Goal: Transaction & Acquisition: Purchase product/service

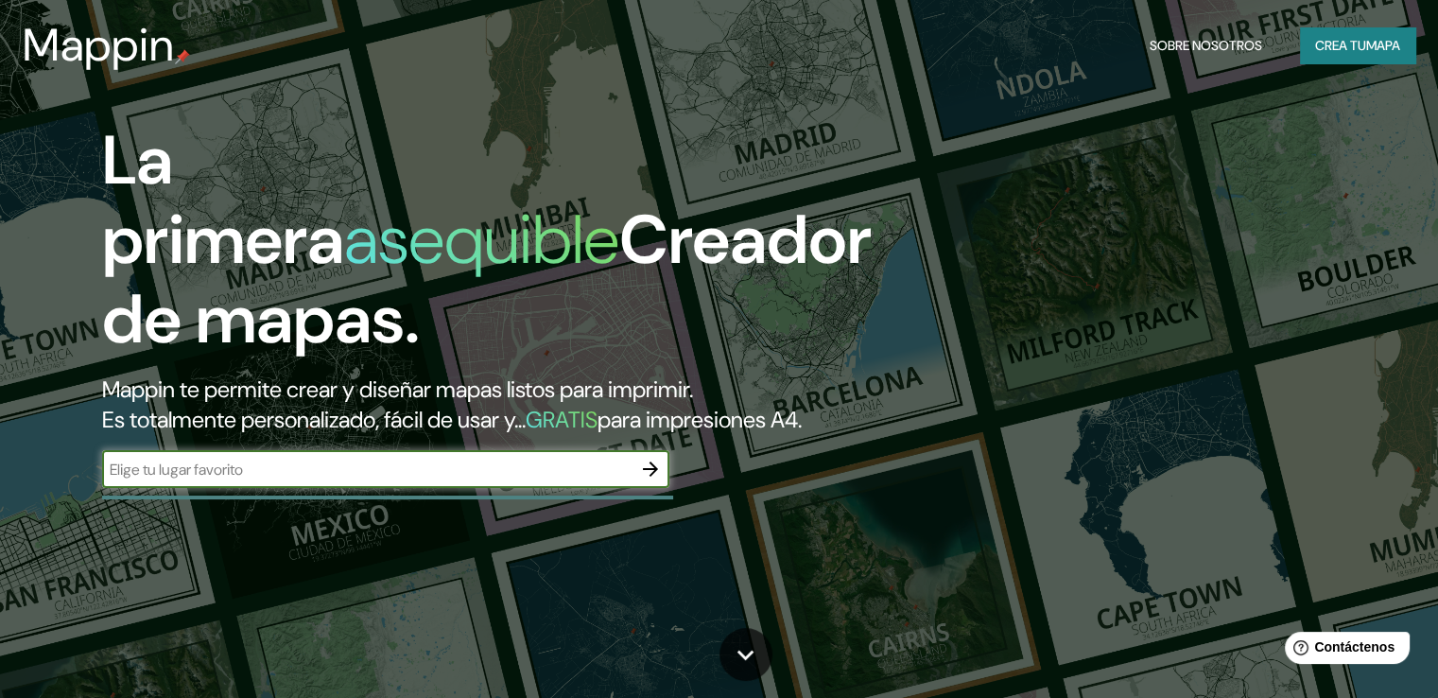
click at [204, 480] on input "text" at bounding box center [367, 470] width 530 height 22
type input "CONCEPCION JUNIN"
click at [641, 480] on icon "button" at bounding box center [650, 469] width 23 height 23
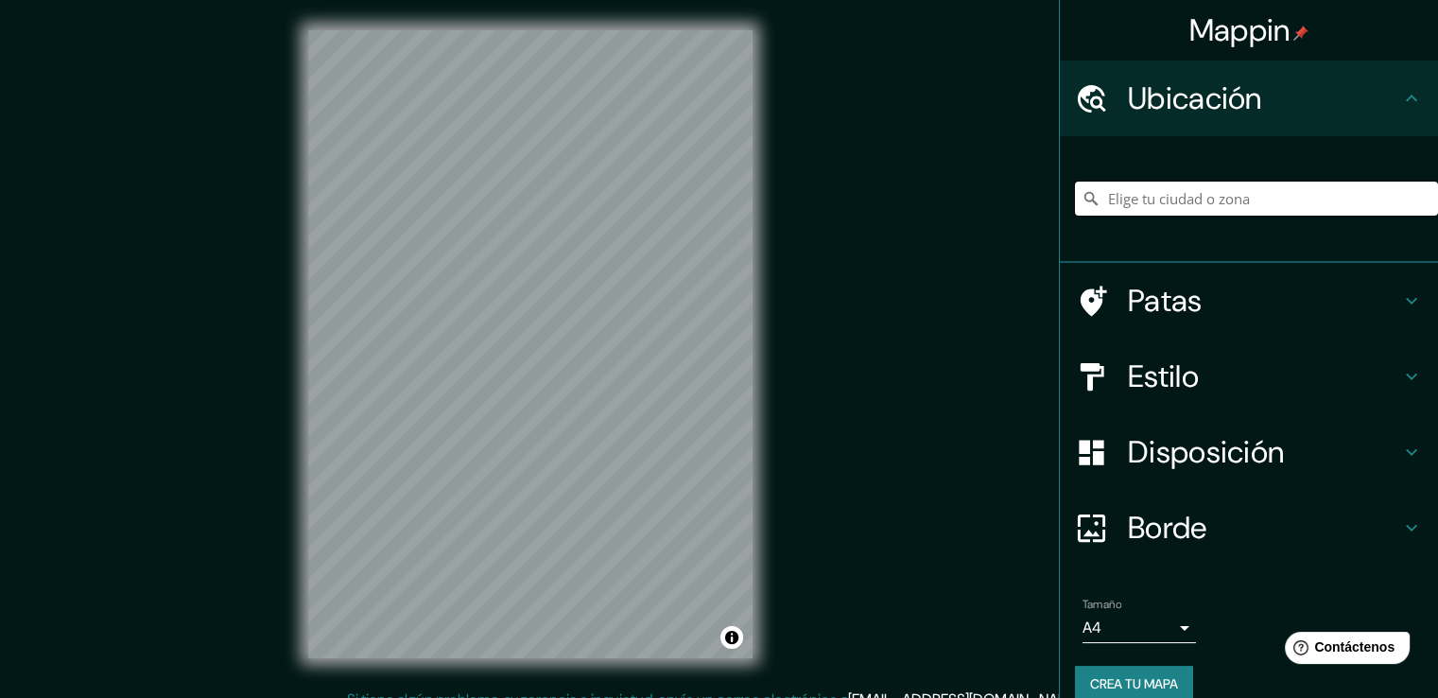
click at [1117, 201] on input "Elige tu ciudad o zona" at bounding box center [1256, 199] width 363 height 34
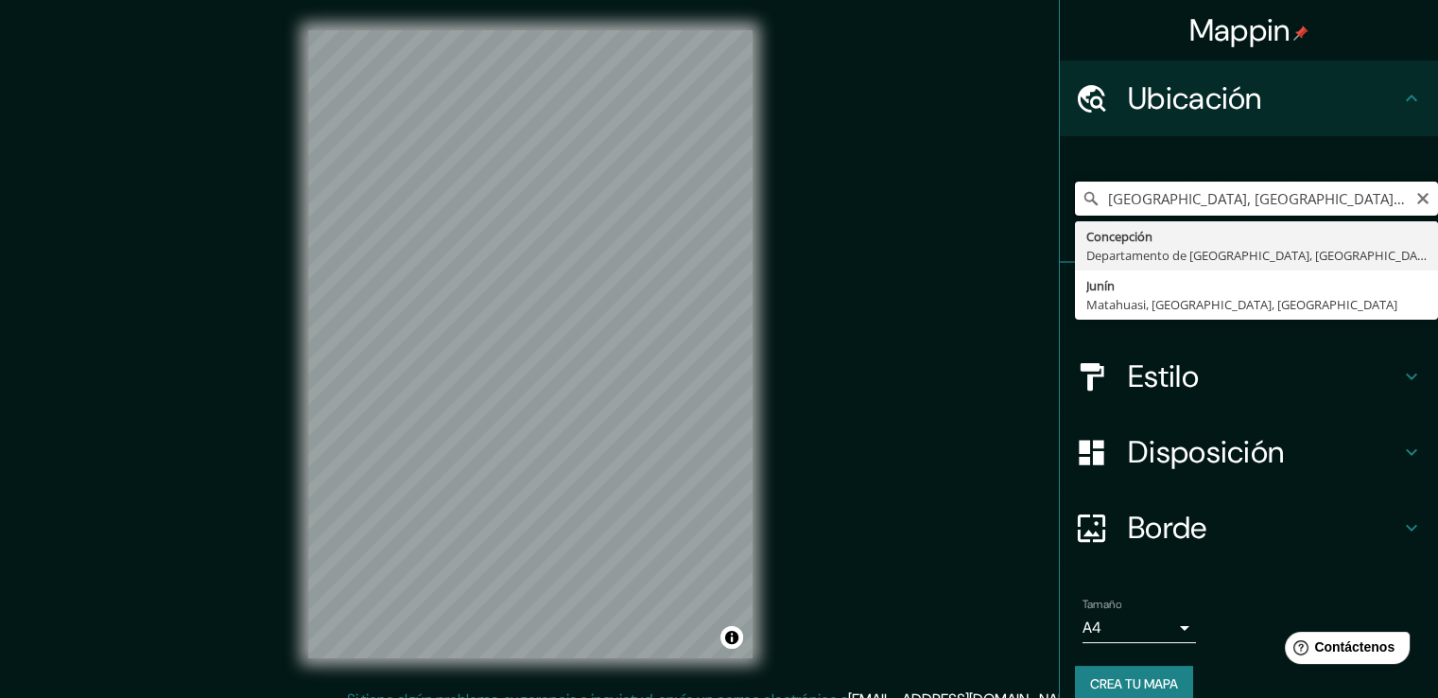
type input "[GEOGRAPHIC_DATA], [GEOGRAPHIC_DATA], [GEOGRAPHIC_DATA]"
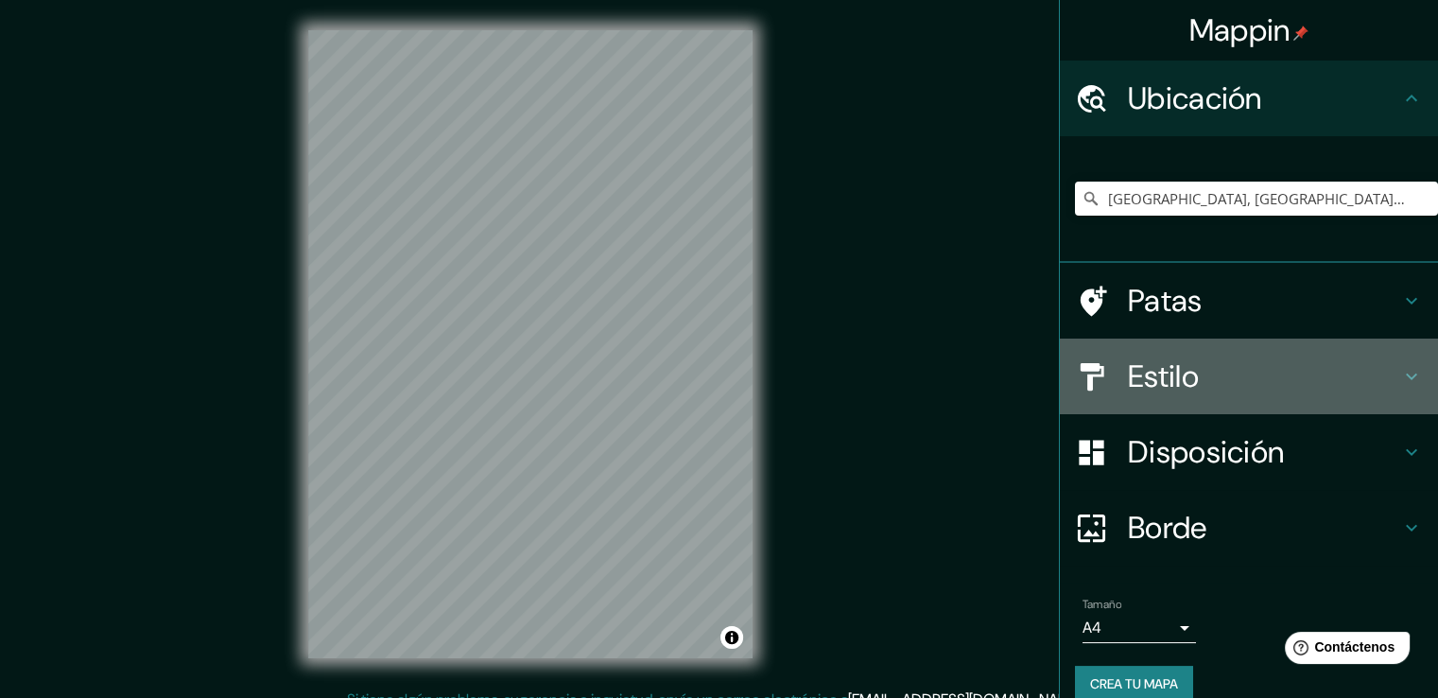
click at [1173, 364] on font "Estilo" at bounding box center [1163, 377] width 71 height 40
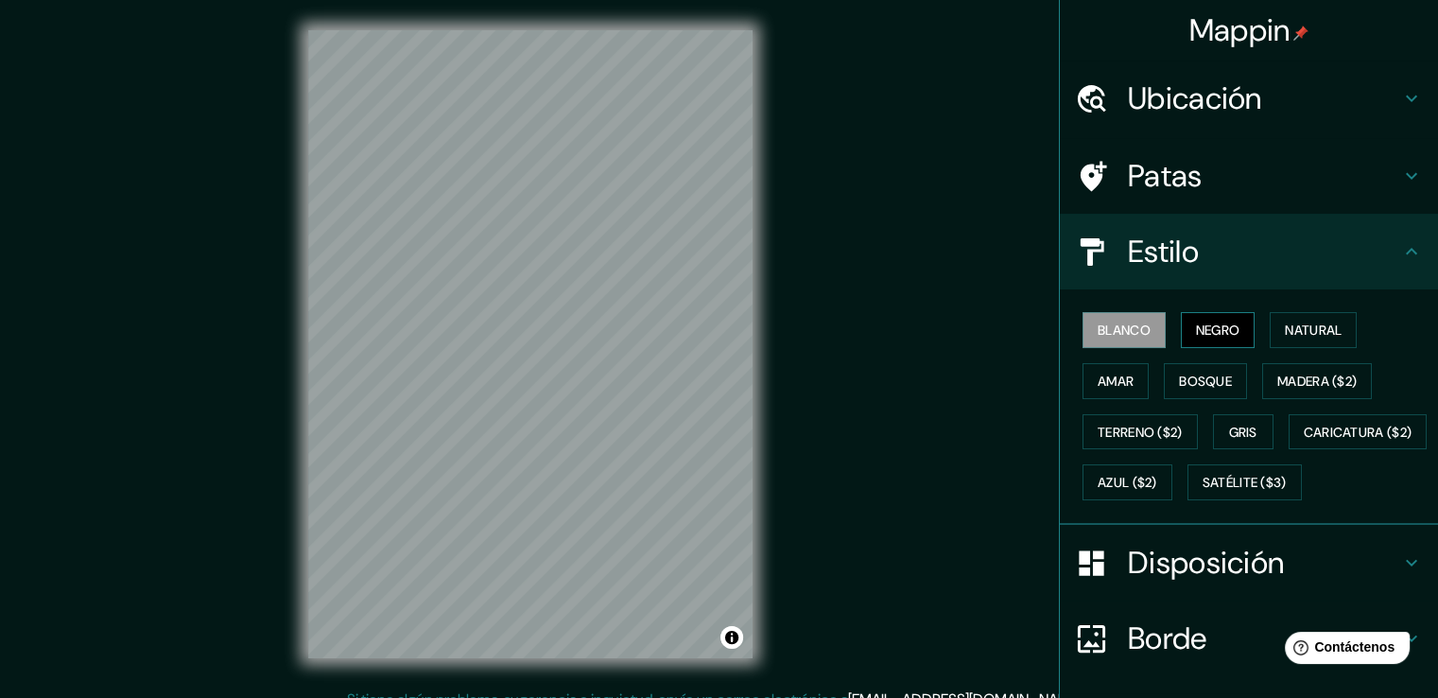
click at [1196, 323] on font "Negro" at bounding box center [1218, 330] width 44 height 17
click at [1294, 324] on font "Natural" at bounding box center [1313, 330] width 57 height 17
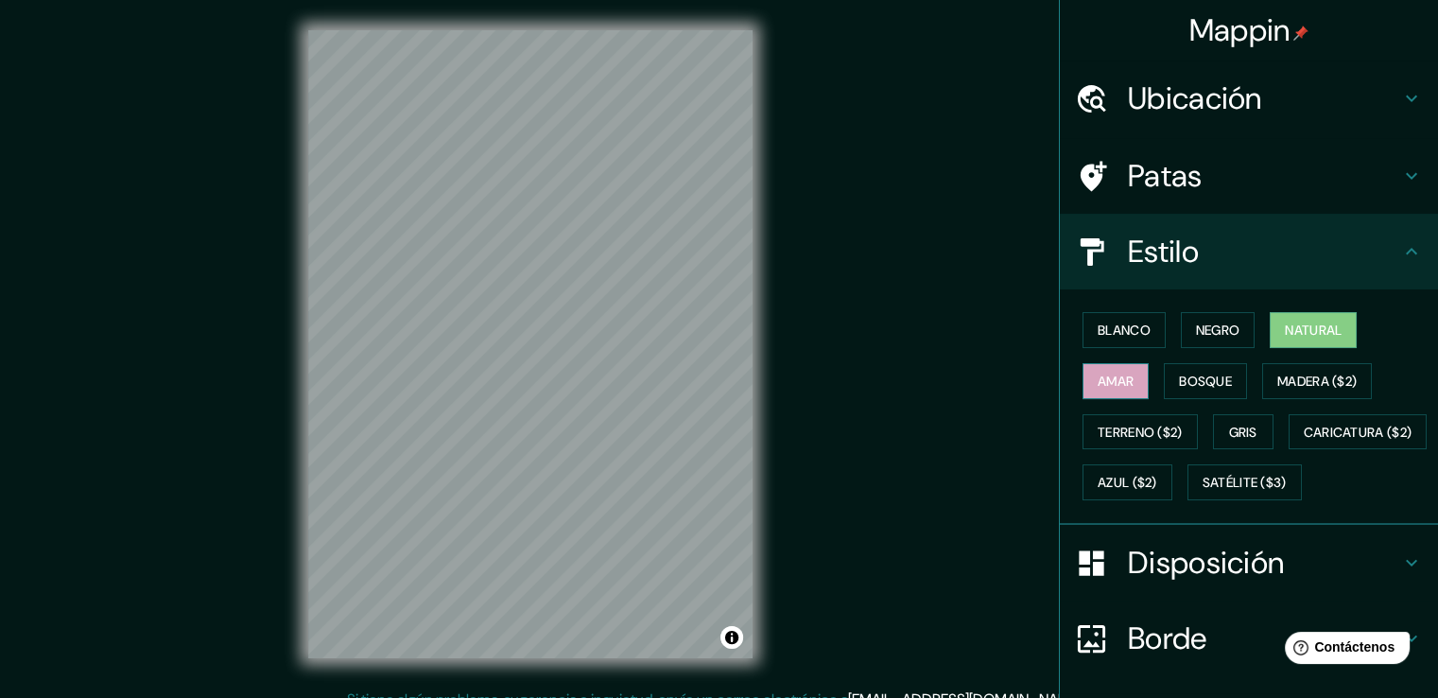
click at [1098, 378] on font "Amar" at bounding box center [1116, 381] width 36 height 17
click at [1179, 369] on font "Bosque" at bounding box center [1205, 381] width 53 height 25
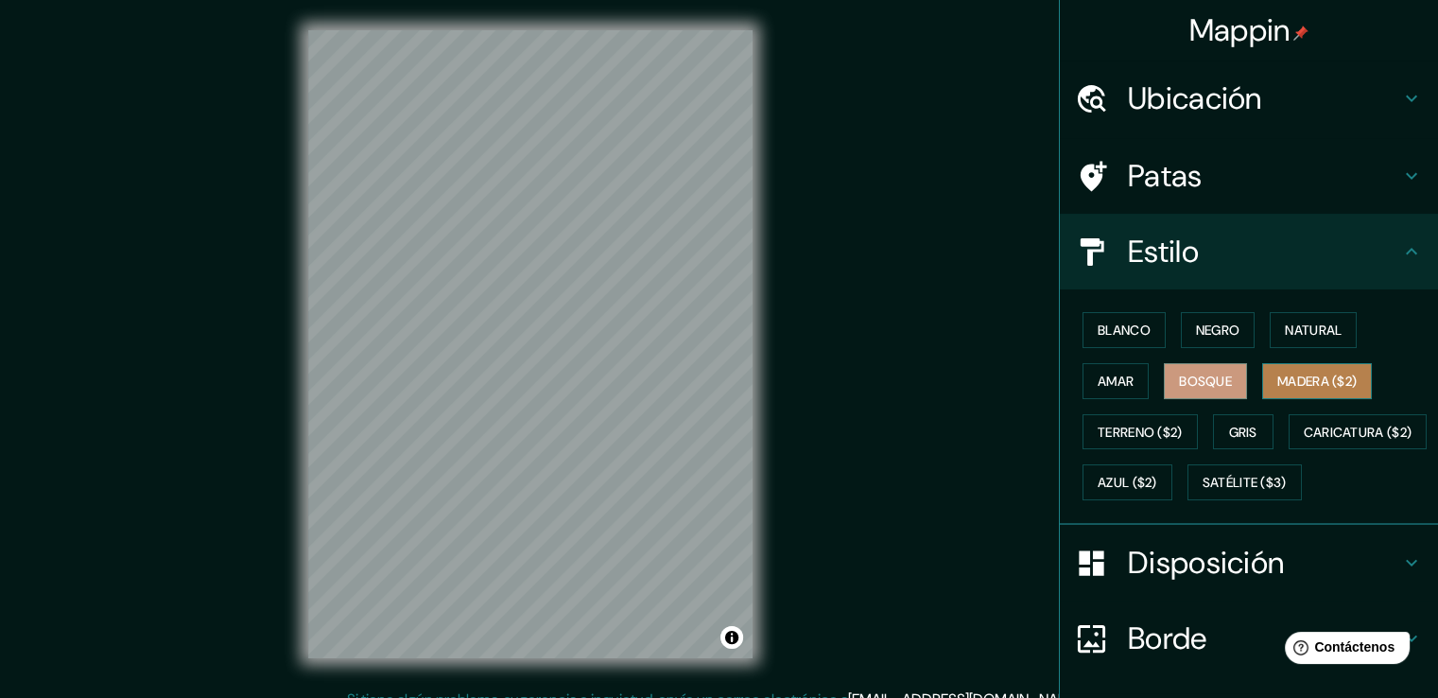
click at [1286, 375] on font "Madera ($2)" at bounding box center [1317, 381] width 79 height 17
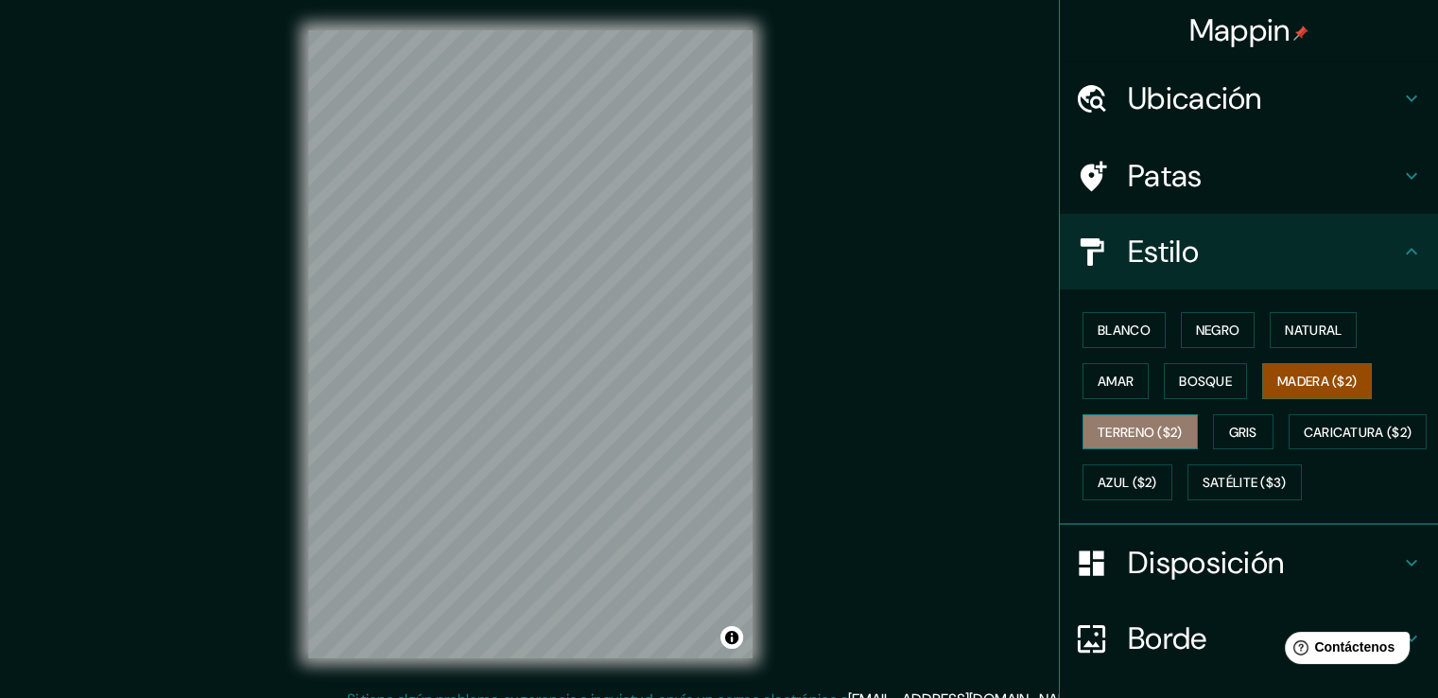
click at [1123, 438] on font "Terreno ($2)" at bounding box center [1140, 432] width 85 height 17
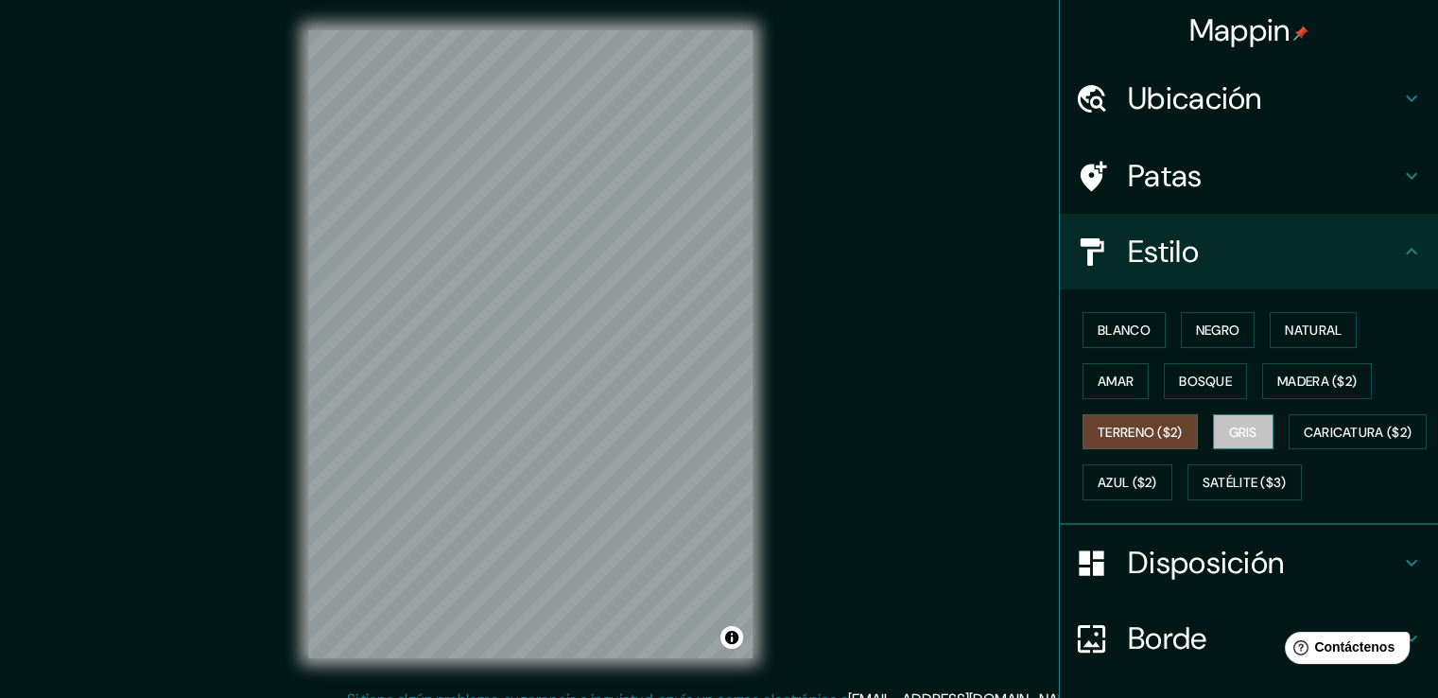
click at [1213, 422] on button "Gris" at bounding box center [1243, 432] width 61 height 36
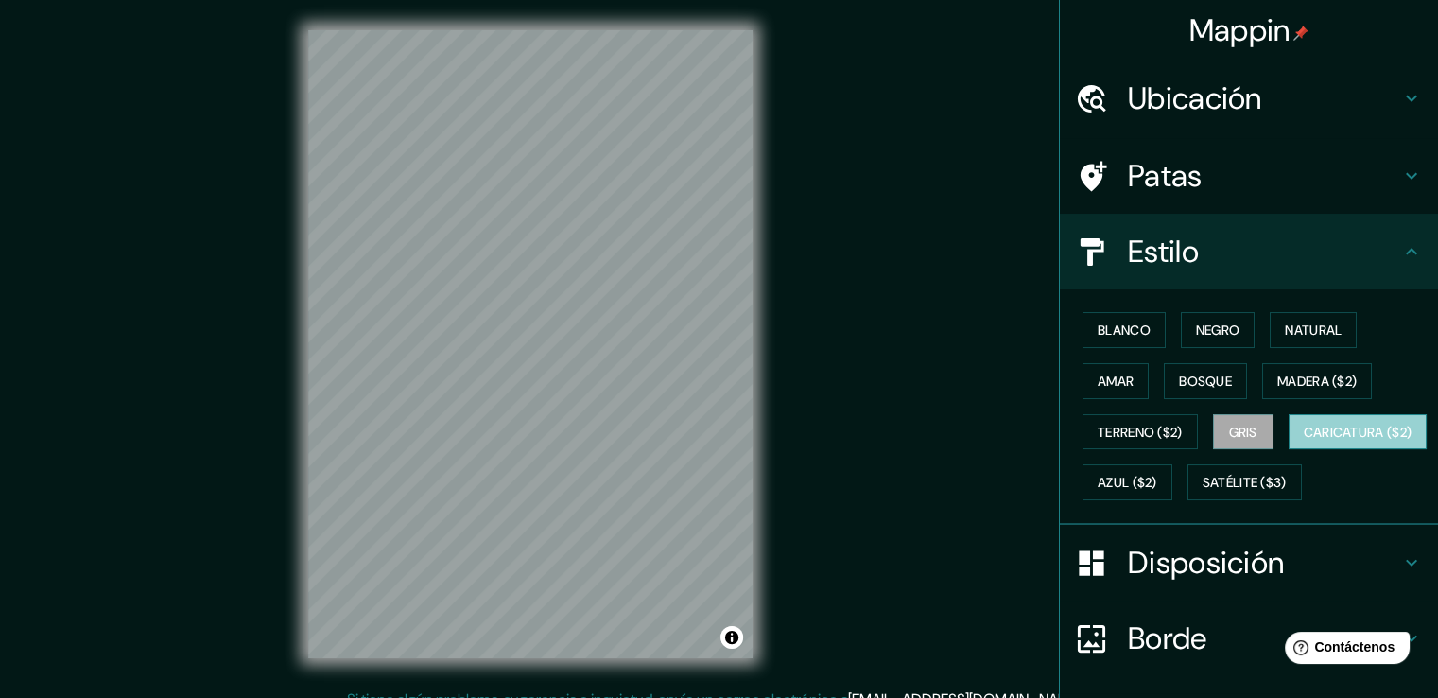
click at [1304, 441] on font "Caricatura ($2)" at bounding box center [1358, 432] width 109 height 17
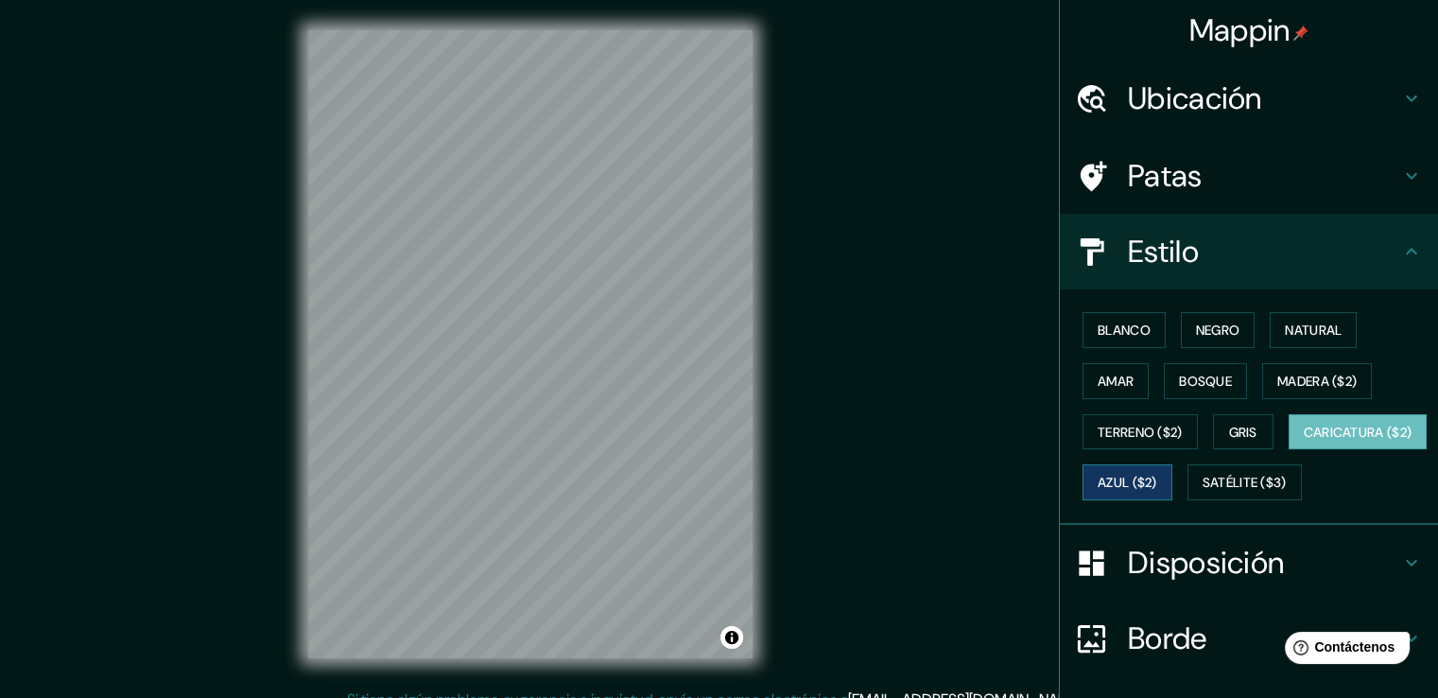
click at [1157, 475] on font "Azul ($2)" at bounding box center [1128, 483] width 60 height 17
click at [1188, 500] on button "Satélite ($3)" at bounding box center [1245, 482] width 114 height 36
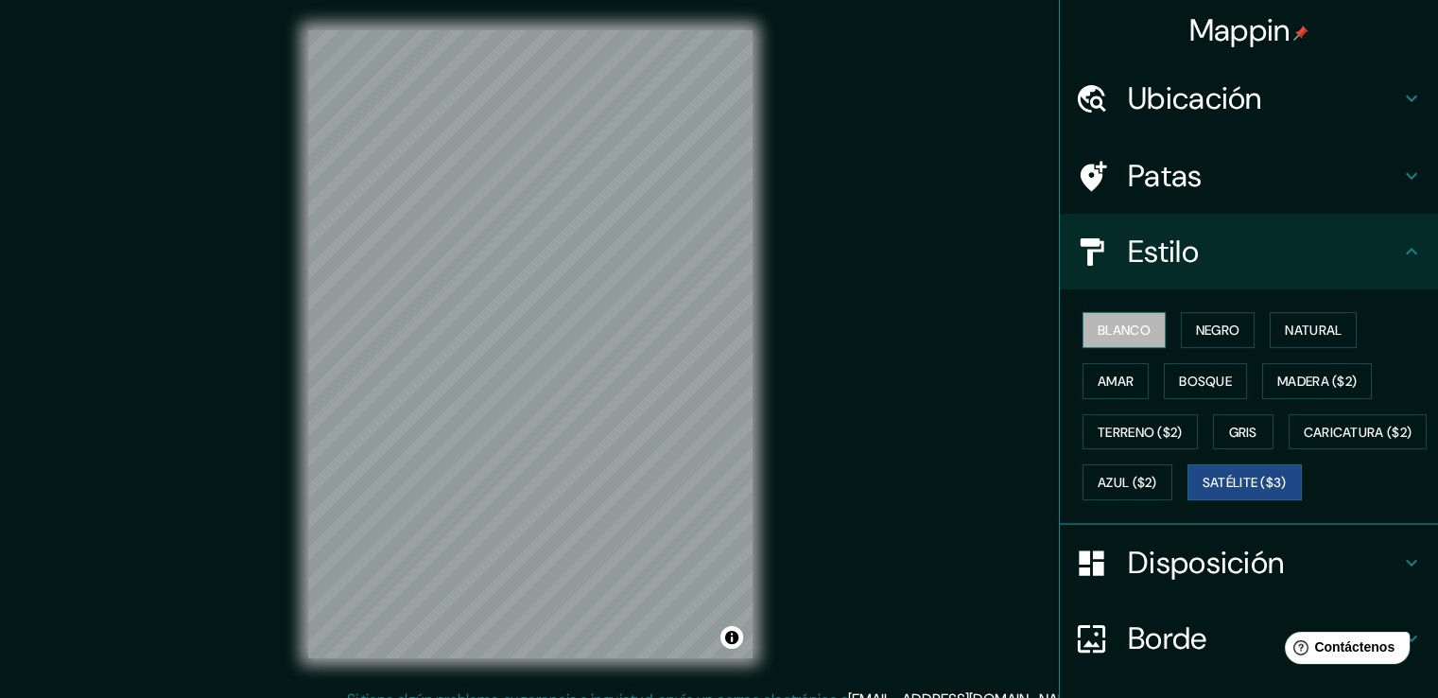
click at [1123, 329] on font "Blanco" at bounding box center [1124, 330] width 53 height 17
click at [1131, 508] on div "Blanco Negro Natural Amar Bosque Madera ($2) Terreno ($2) Gris Caricatura ($2) …" at bounding box center [1256, 406] width 363 height 203
click at [1203, 495] on font "Satélite ($3)" at bounding box center [1245, 482] width 84 height 25
click at [1100, 330] on font "Blanco" at bounding box center [1124, 330] width 53 height 17
click at [1108, 600] on div "Disposición" at bounding box center [1249, 563] width 378 height 76
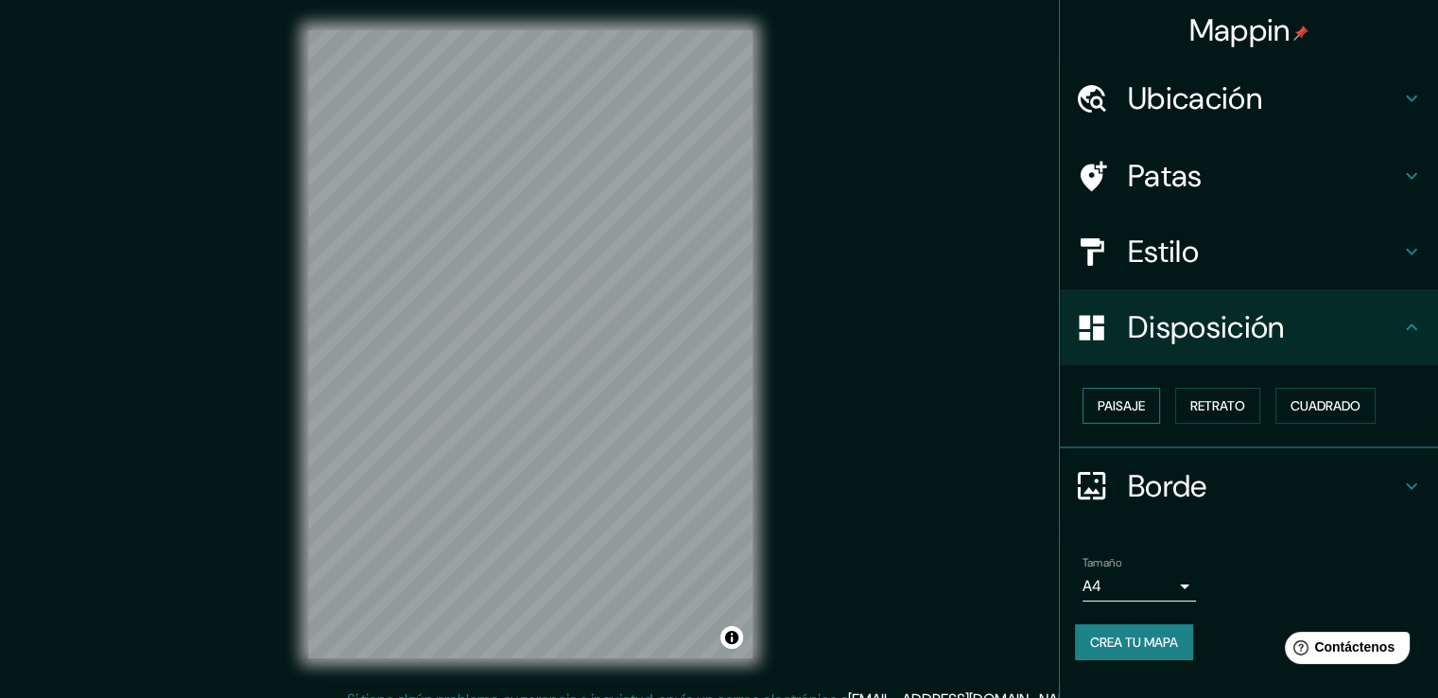
click at [1131, 414] on font "Paisaje" at bounding box center [1121, 405] width 47 height 25
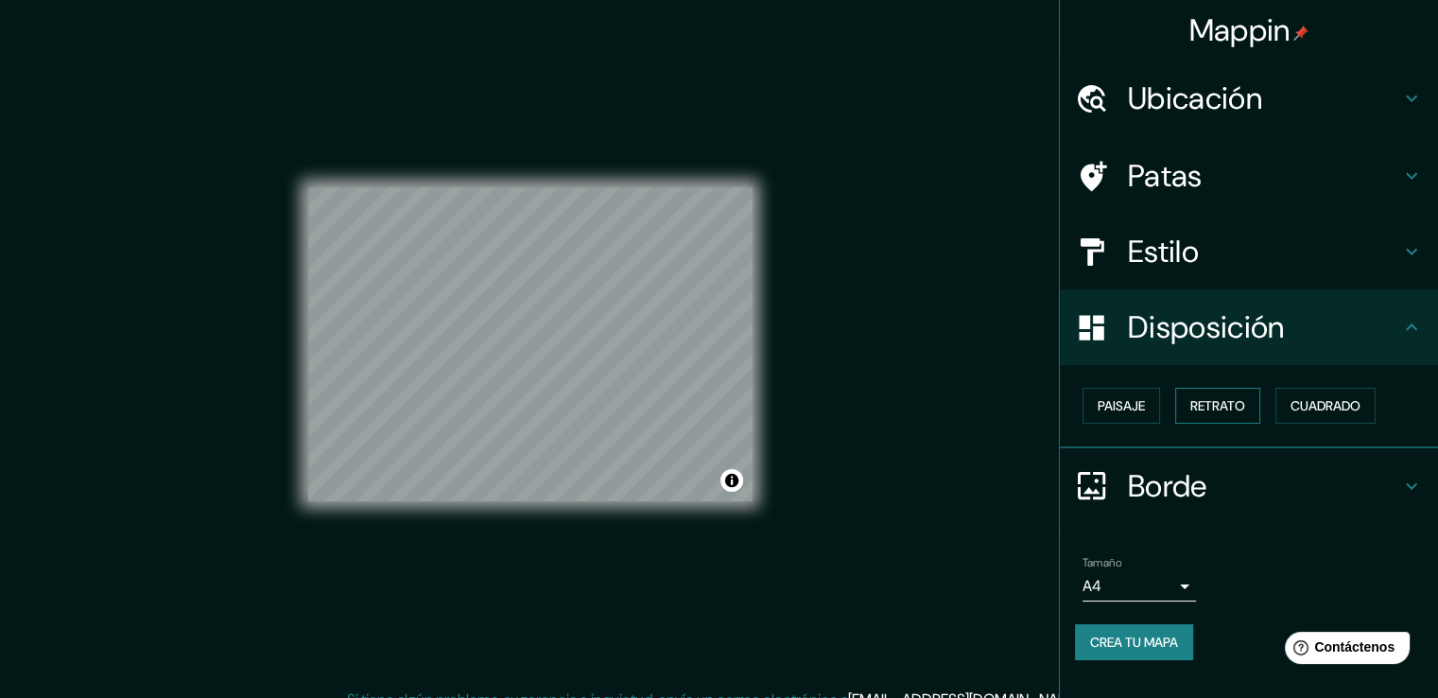
click at [1233, 409] on font "Retrato" at bounding box center [1218, 405] width 55 height 17
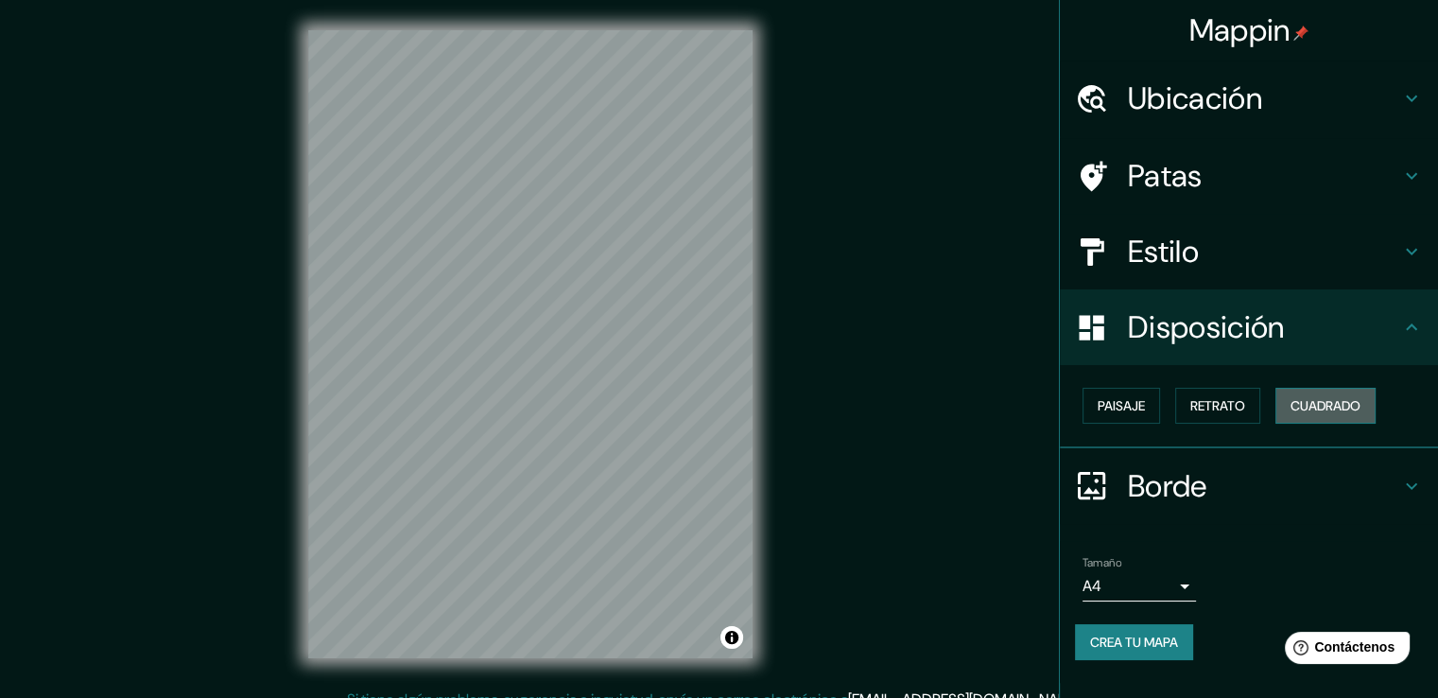
click at [1292, 403] on button "Cuadrado" at bounding box center [1326, 406] width 100 height 36
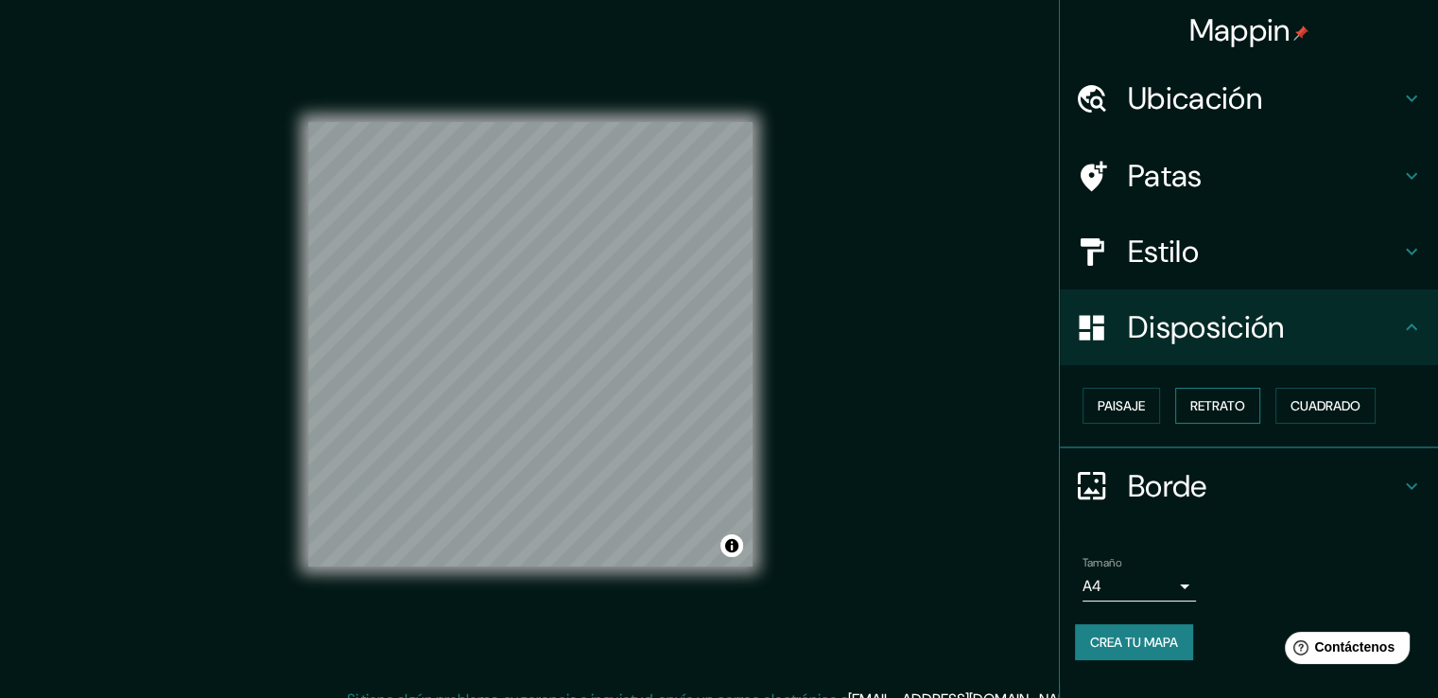
click at [1199, 409] on font "Retrato" at bounding box center [1218, 405] width 55 height 17
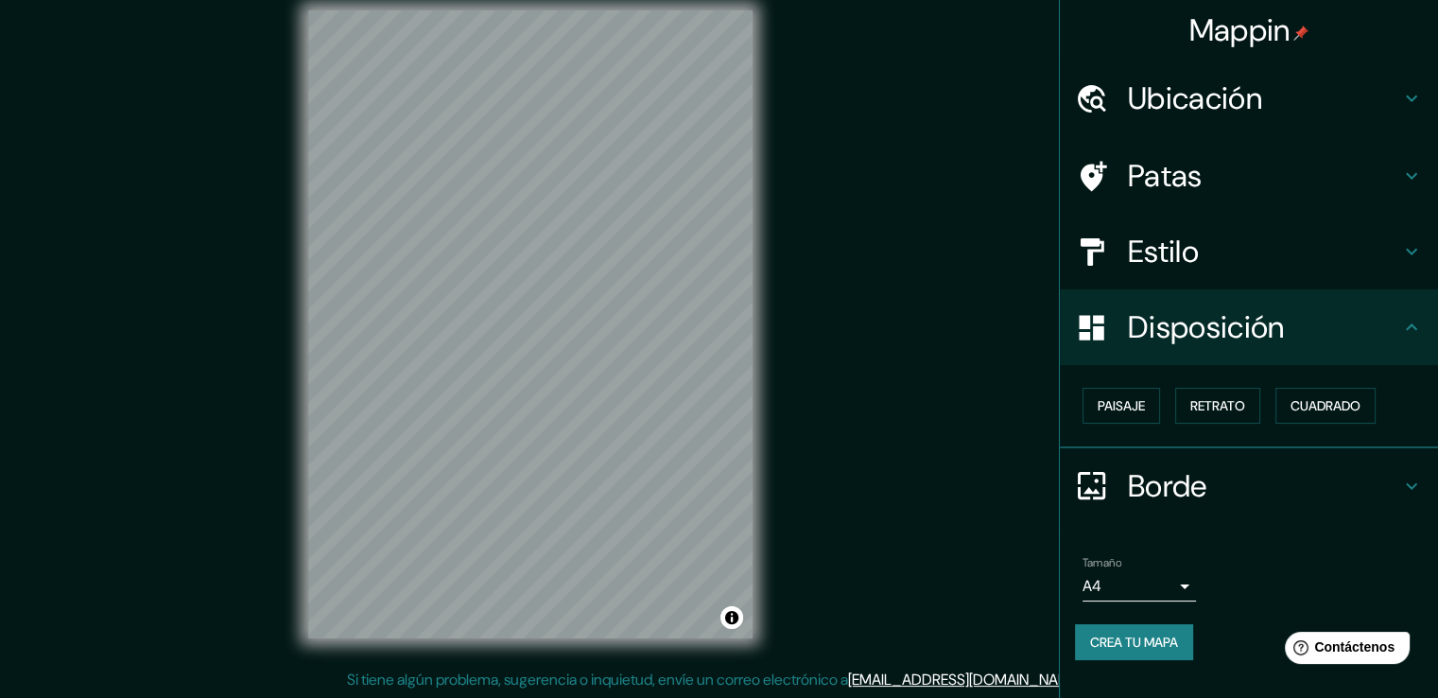
scroll to position [21, 0]
click at [1124, 481] on div at bounding box center [1101, 485] width 53 height 33
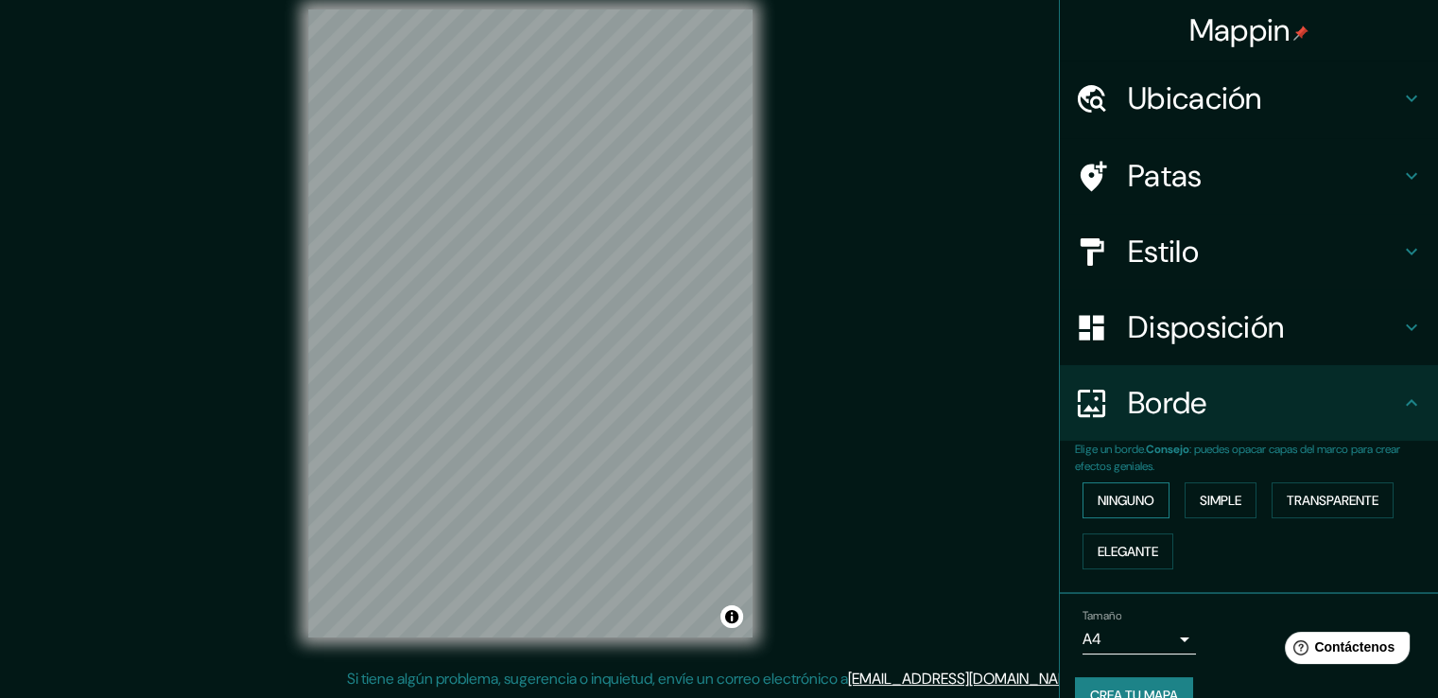
click at [1124, 501] on font "Ninguno" at bounding box center [1126, 500] width 57 height 17
click at [1200, 493] on font "Simple" at bounding box center [1221, 500] width 42 height 17
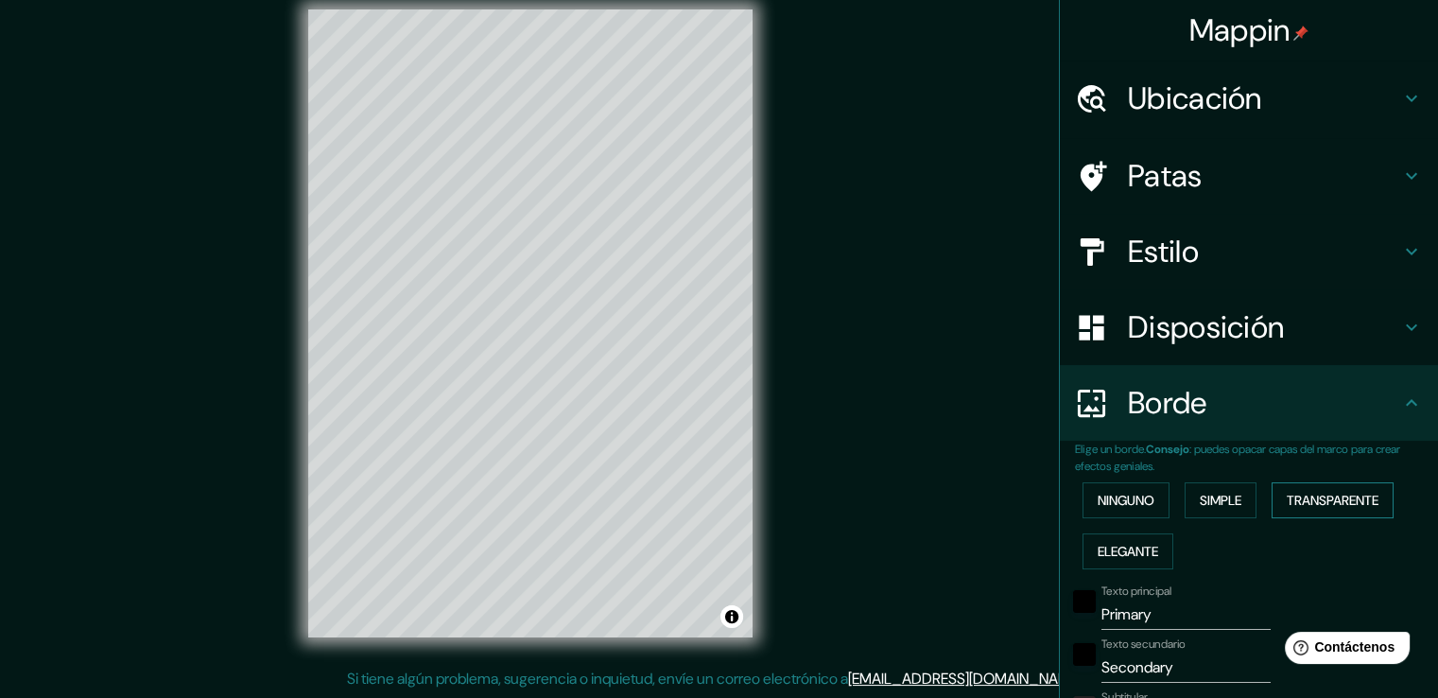
click at [1287, 488] on font "Transparente" at bounding box center [1333, 500] width 92 height 25
click at [1116, 544] on font "Elegante" at bounding box center [1128, 551] width 61 height 17
click at [1121, 509] on font "Ninguno" at bounding box center [1126, 500] width 57 height 25
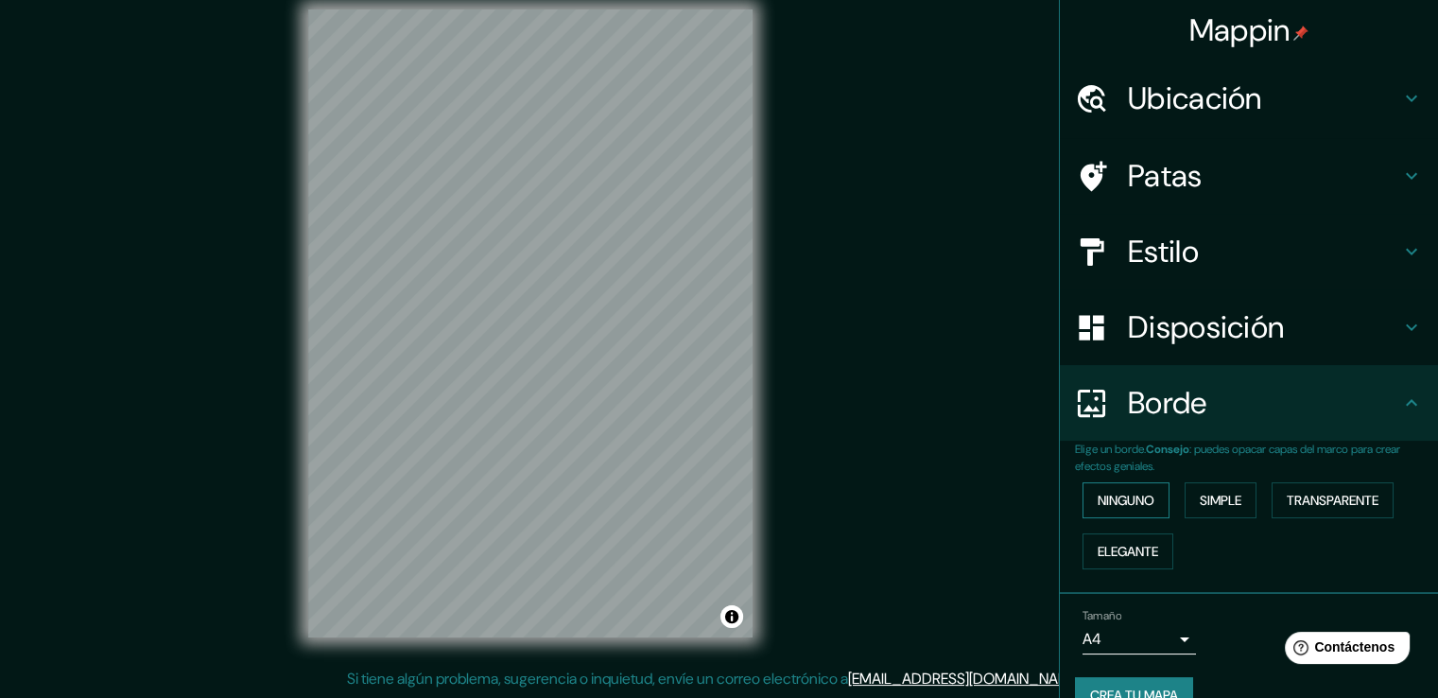
scroll to position [35, 0]
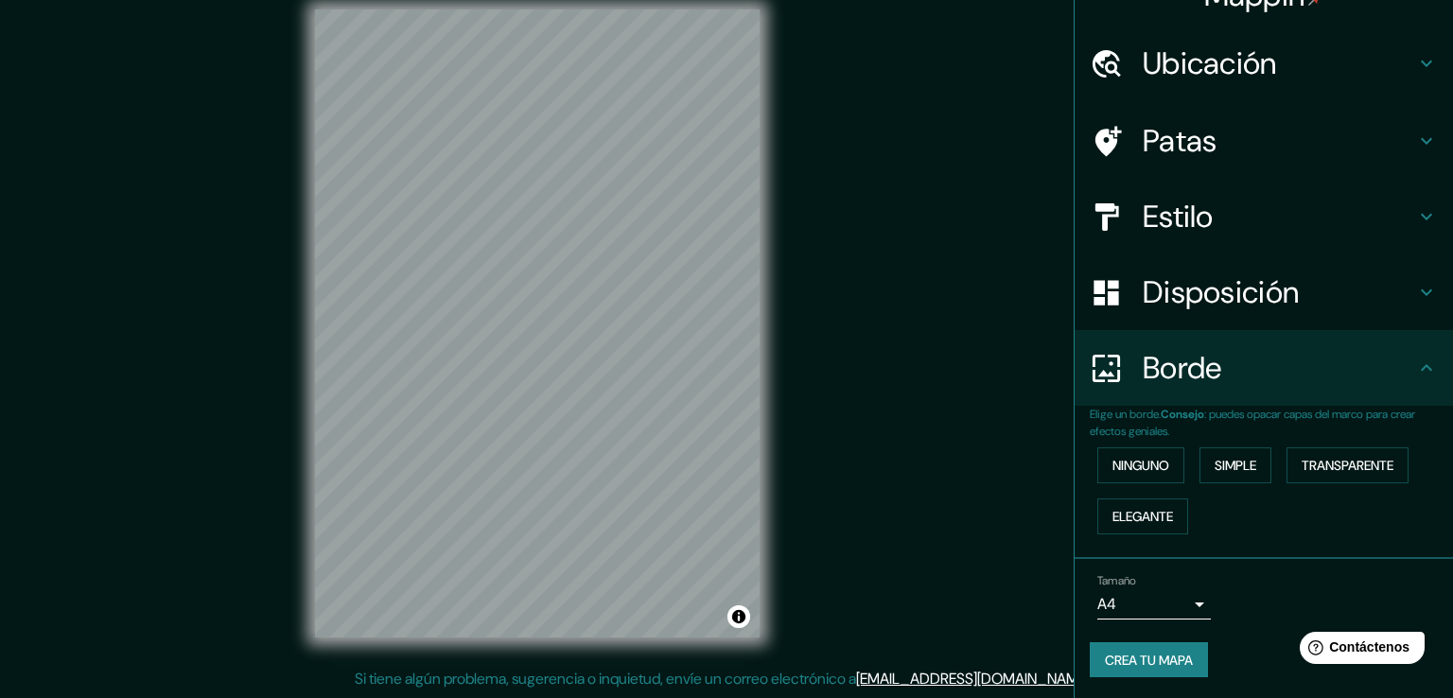
click at [1165, 604] on body "Mappin Ubicación [GEOGRAPHIC_DATA], [GEOGRAPHIC_DATA], [GEOGRAPHIC_DATA] Patas …" at bounding box center [726, 328] width 1453 height 698
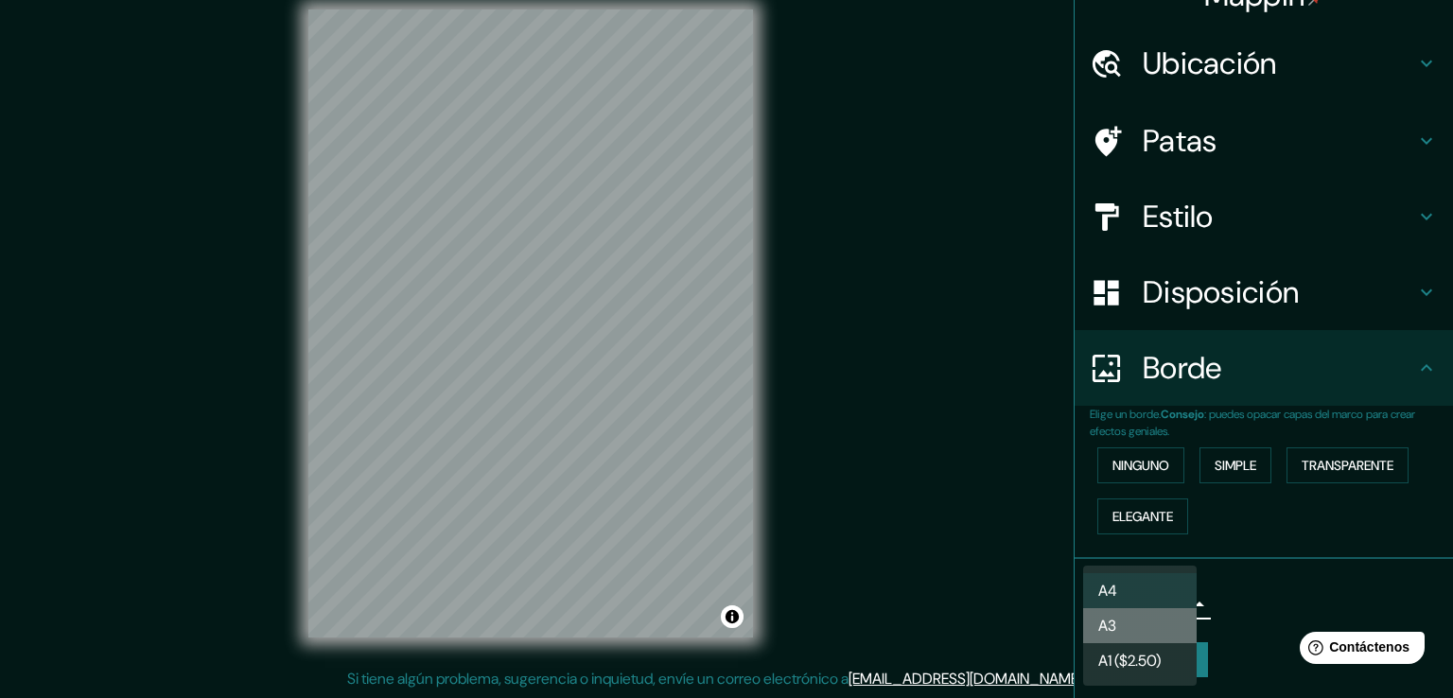
click at [1143, 632] on li "A3" at bounding box center [1139, 625] width 113 height 35
type input "a4"
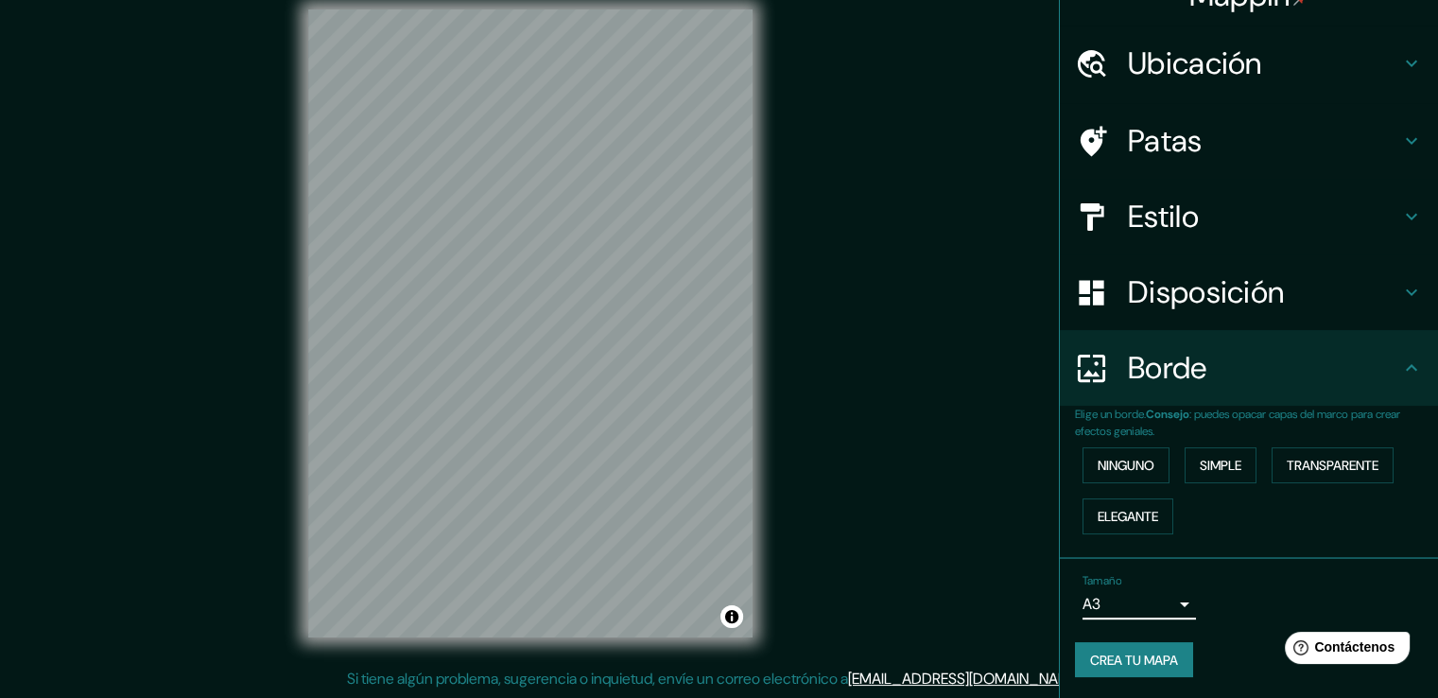
click at [1137, 659] on font "Crea tu mapa" at bounding box center [1134, 660] width 88 height 17
click at [1127, 654] on font "Crea tu mapa" at bounding box center [1134, 660] width 88 height 17
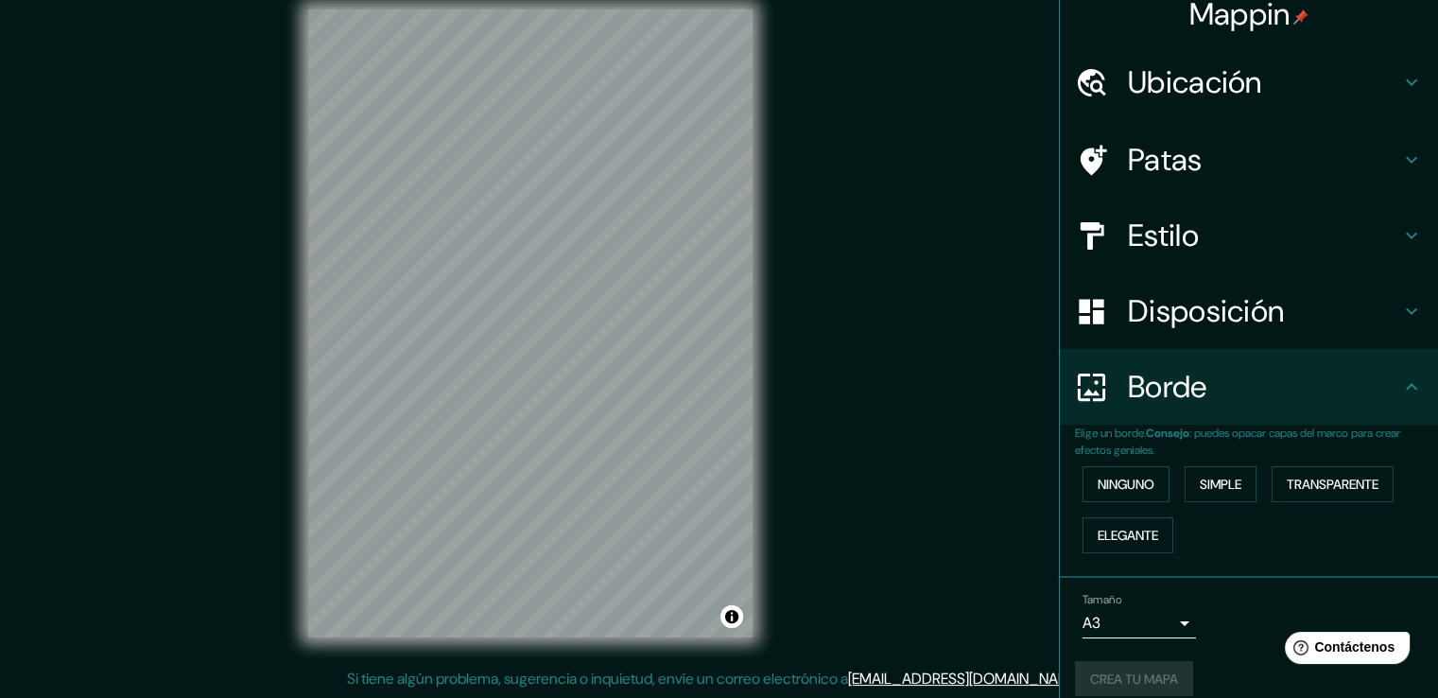
scroll to position [0, 0]
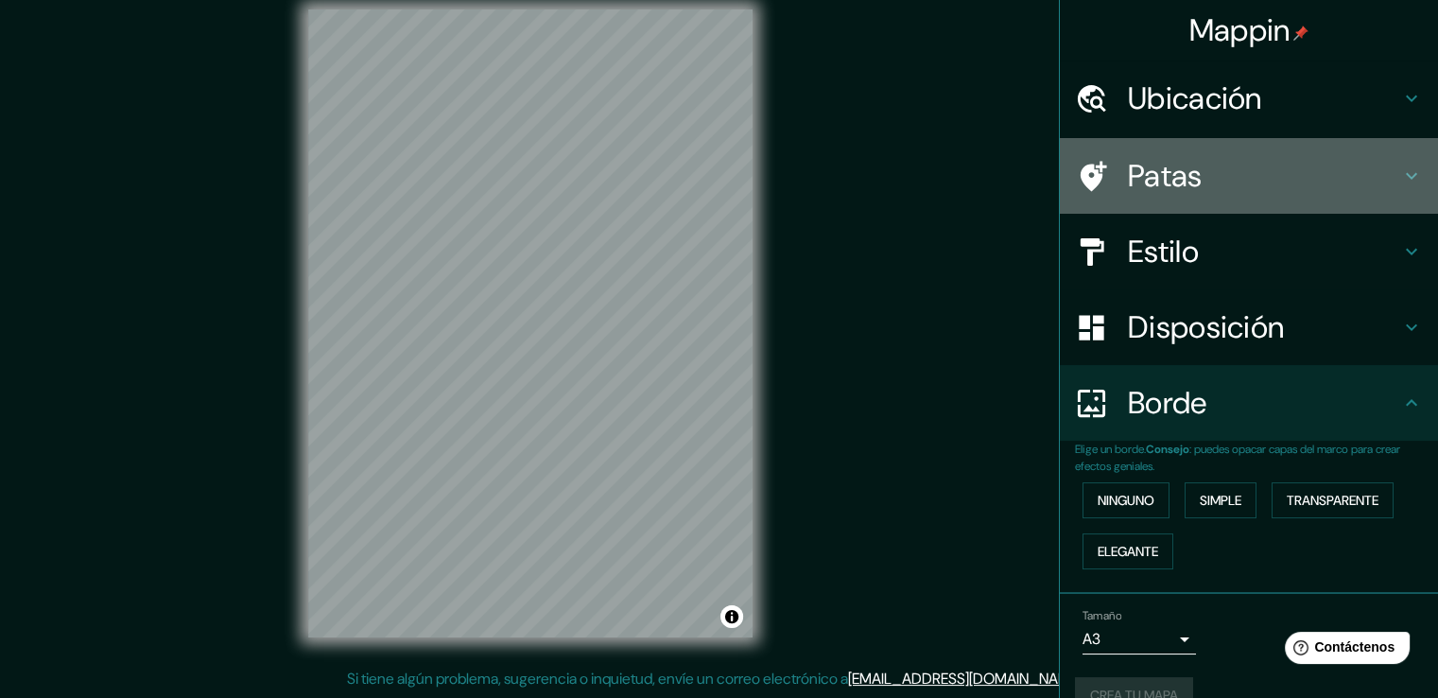
click at [1135, 175] on font "Patas" at bounding box center [1165, 176] width 75 height 40
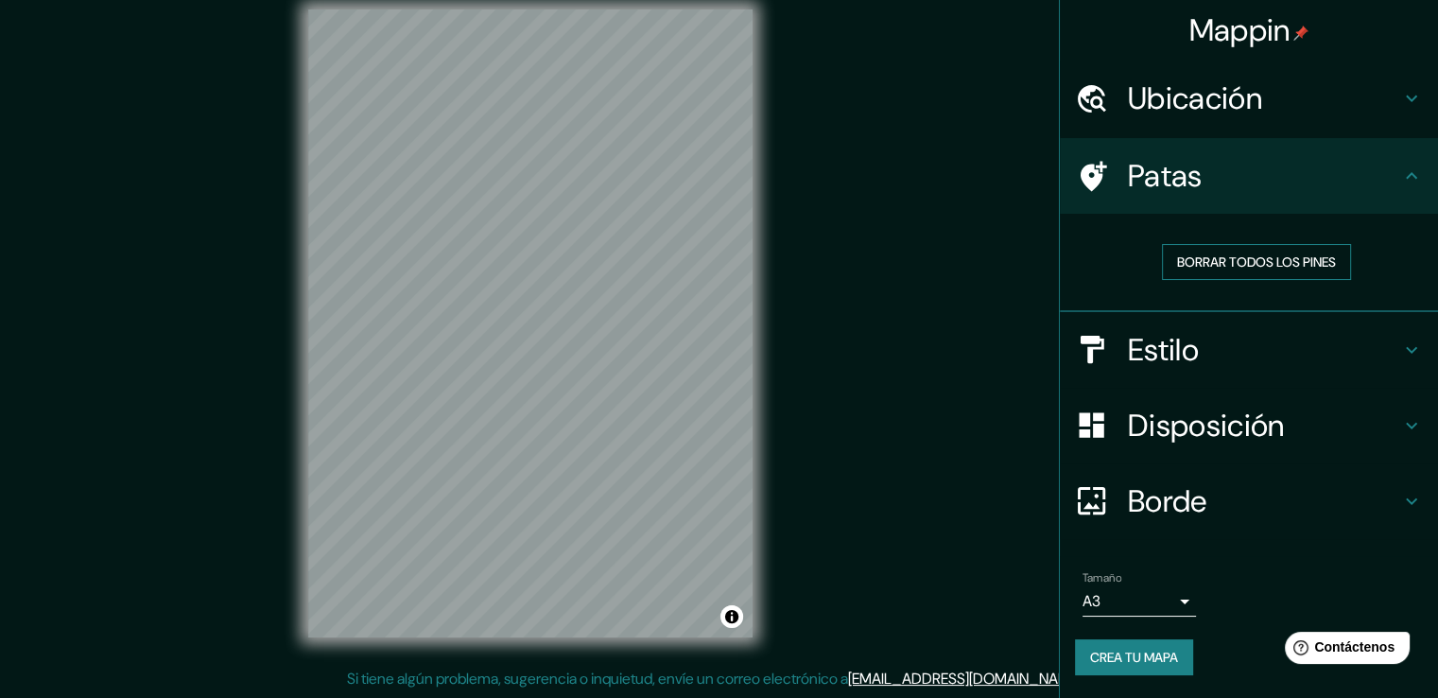
click at [1185, 275] on button "Borrar todos los pines" at bounding box center [1256, 262] width 189 height 36
click at [1152, 132] on div "Ubicación" at bounding box center [1249, 99] width 378 height 76
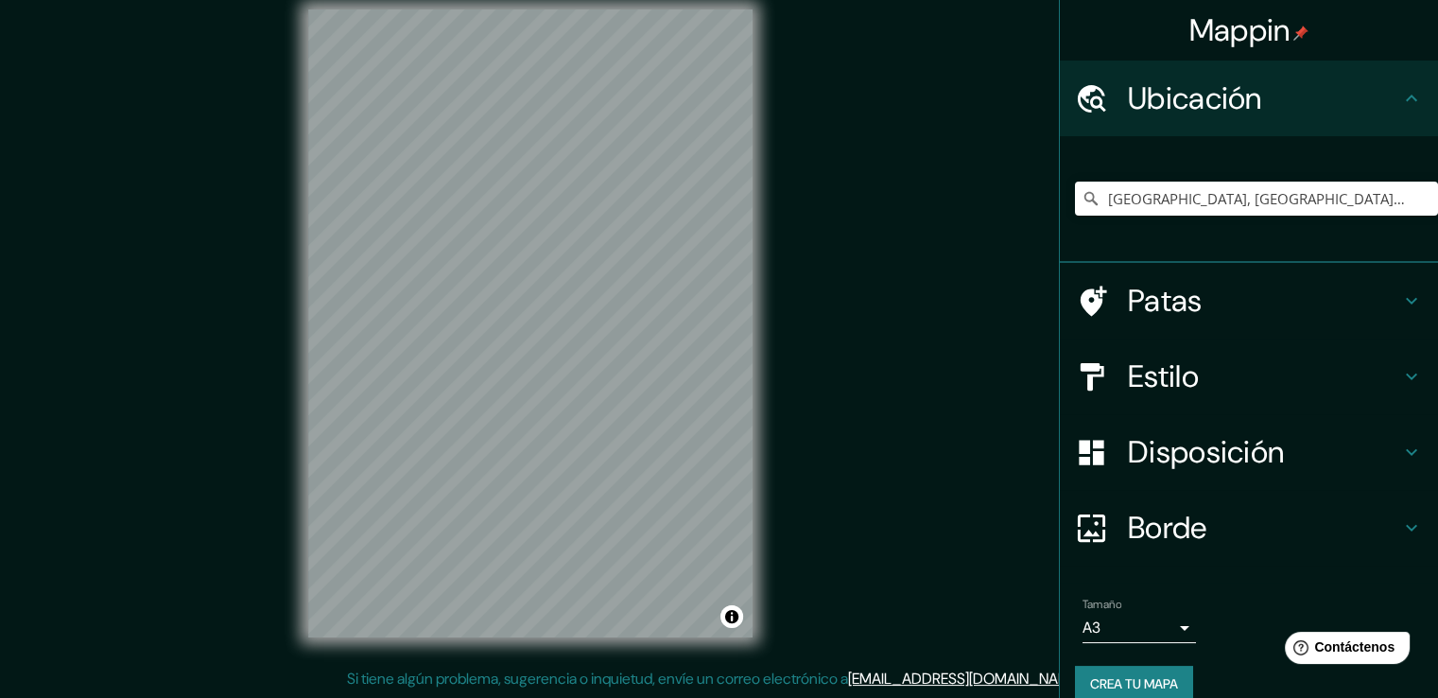
click at [1148, 109] on font "Ubicación" at bounding box center [1195, 98] width 134 height 40
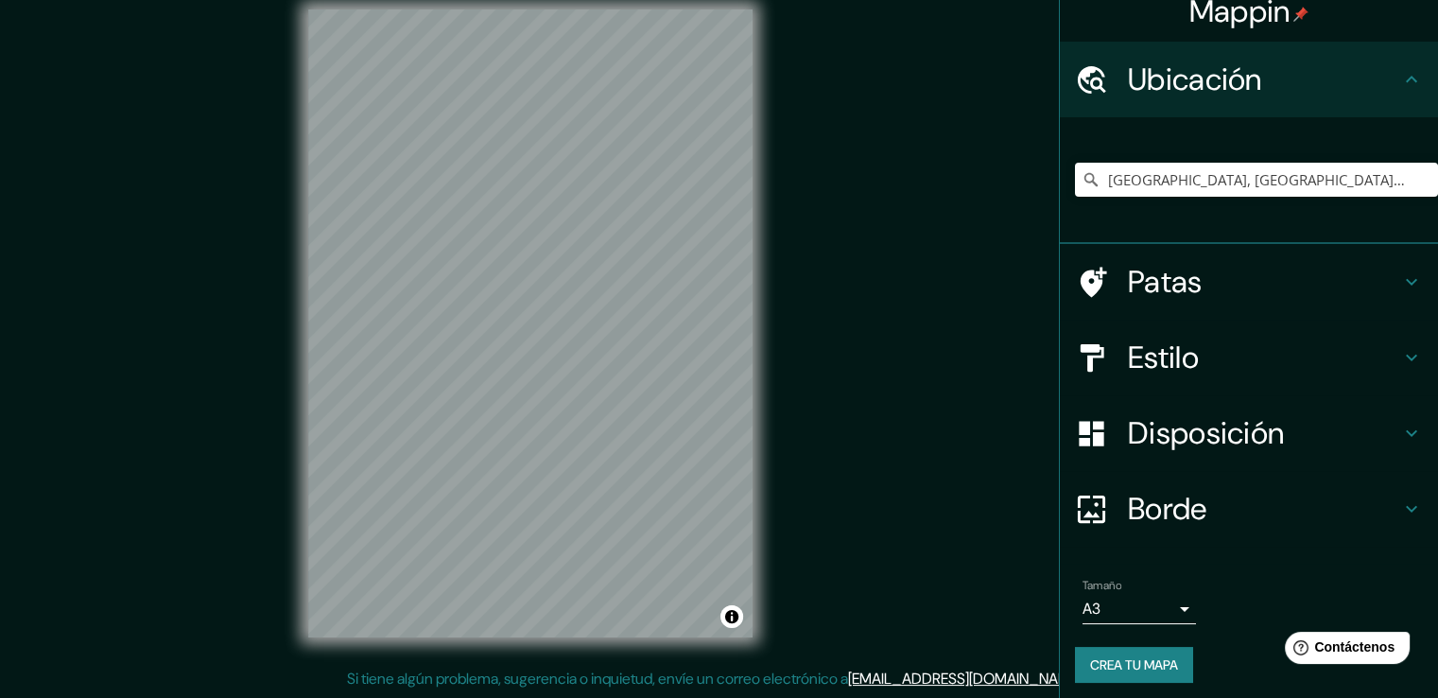
scroll to position [26, 0]
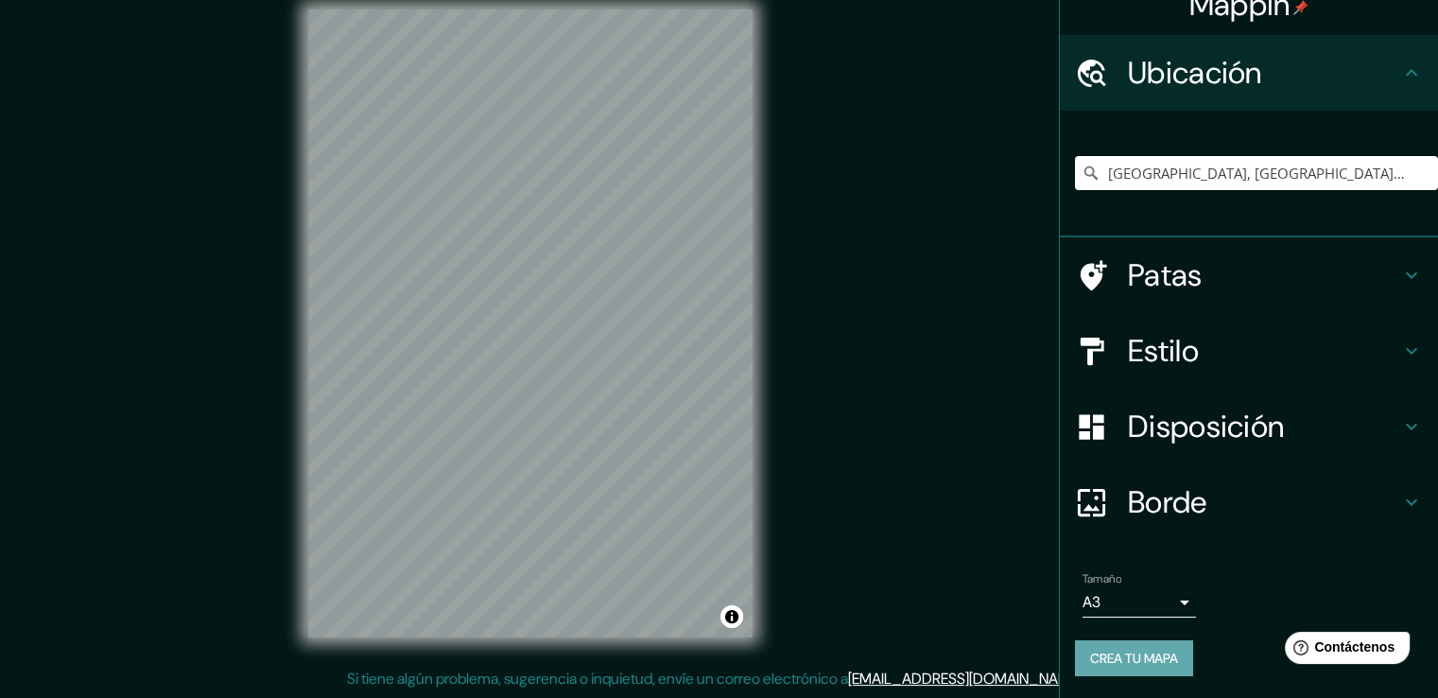
click at [1146, 650] on font "Crea tu mapa" at bounding box center [1134, 658] width 88 height 17
click at [1131, 658] on div "Crea tu mapa" at bounding box center [1249, 658] width 348 height 36
click at [1105, 665] on font "Crea tu mapa" at bounding box center [1134, 658] width 88 height 17
